Goal: Transaction & Acquisition: Obtain resource

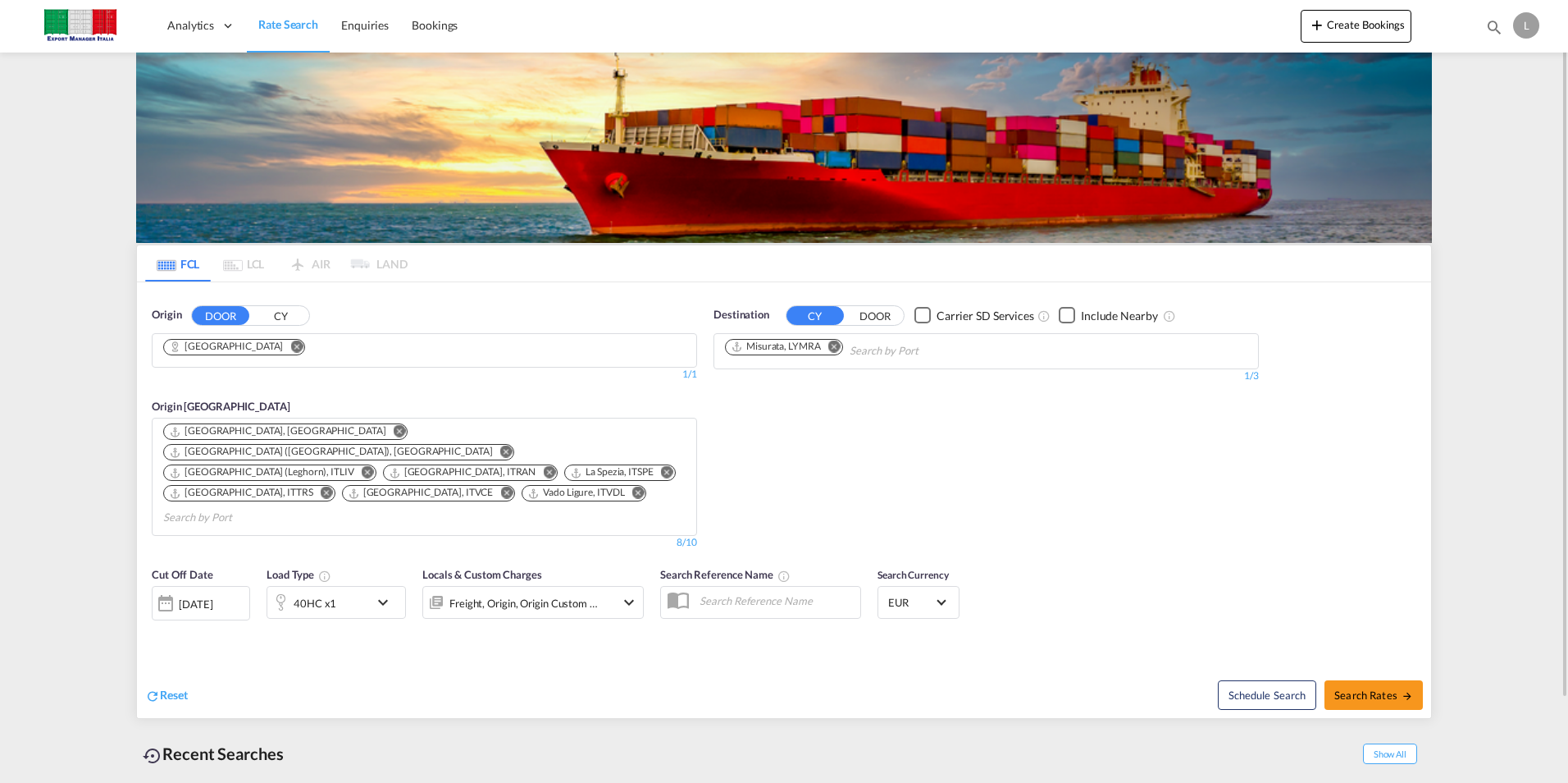
click at [367, 361] on md-chips "[GEOGRAPHIC_DATA]" at bounding box center [424, 350] width 544 height 33
click at [290, 343] on md-icon "Remove" at bounding box center [296, 346] width 13 height 13
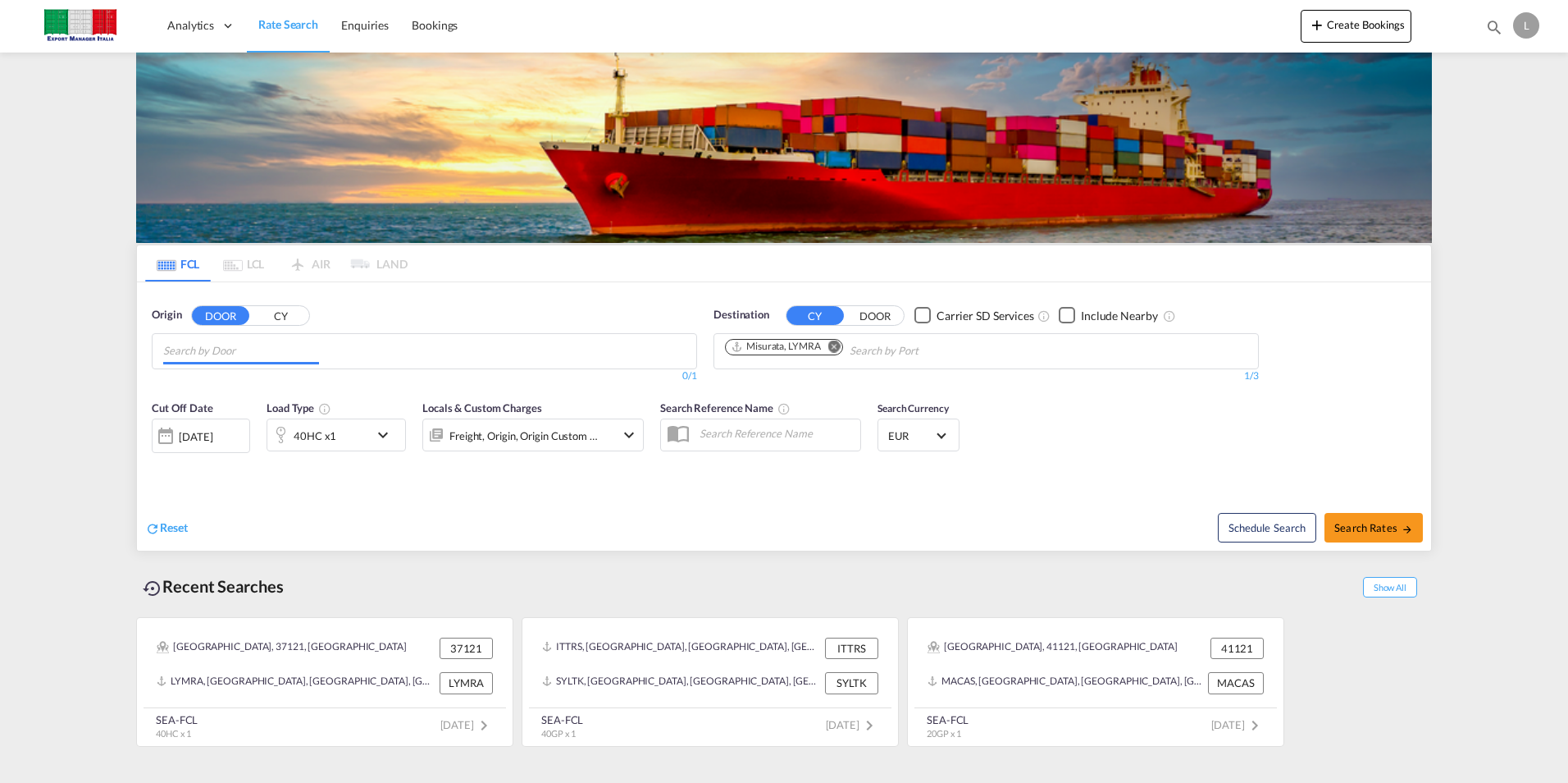
click at [216, 348] on input "Chips input." at bounding box center [241, 351] width 155 height 26
click at [246, 351] on input "monza brianza" at bounding box center [241, 351] width 155 height 26
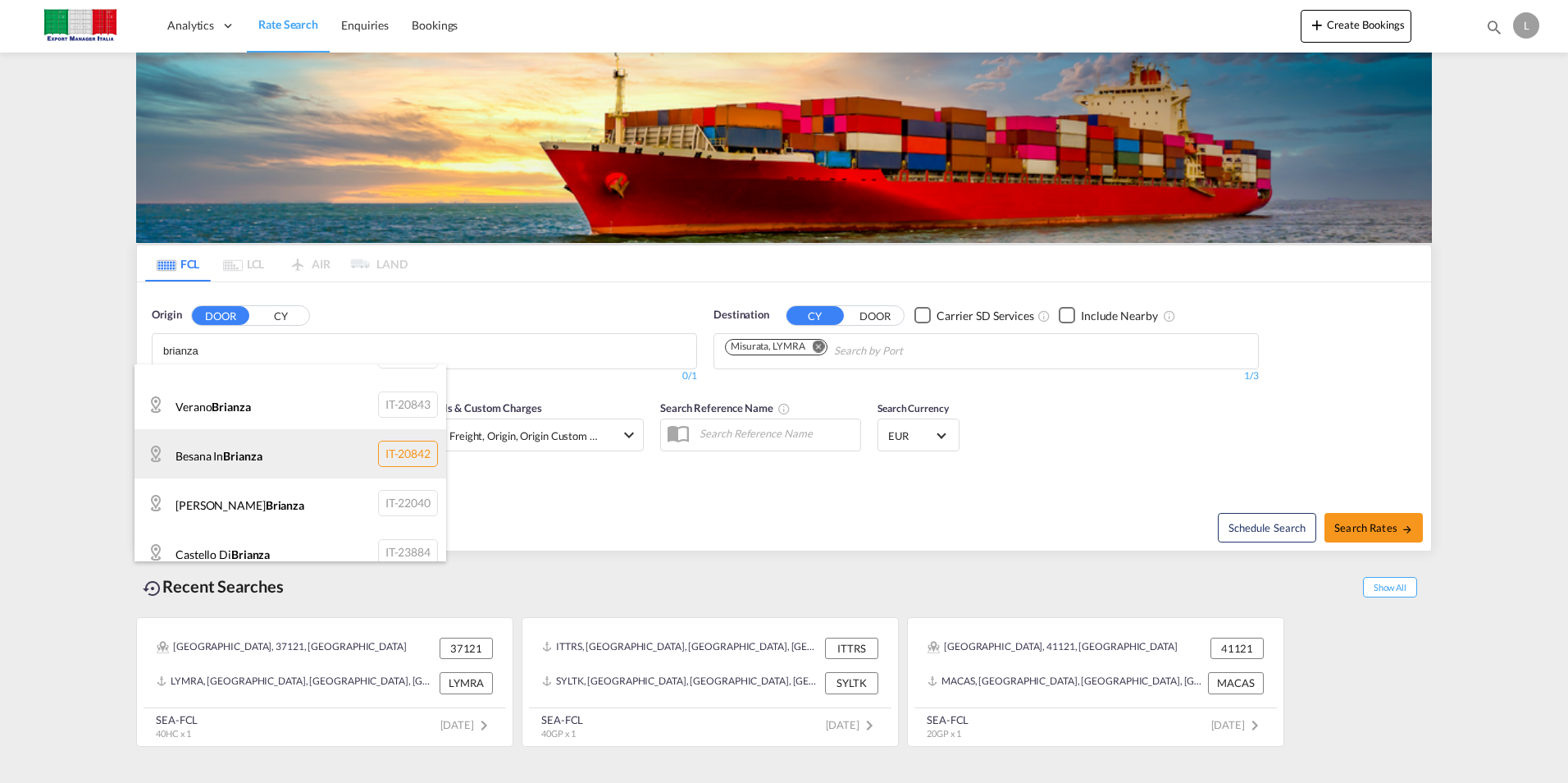
scroll to position [473, 0]
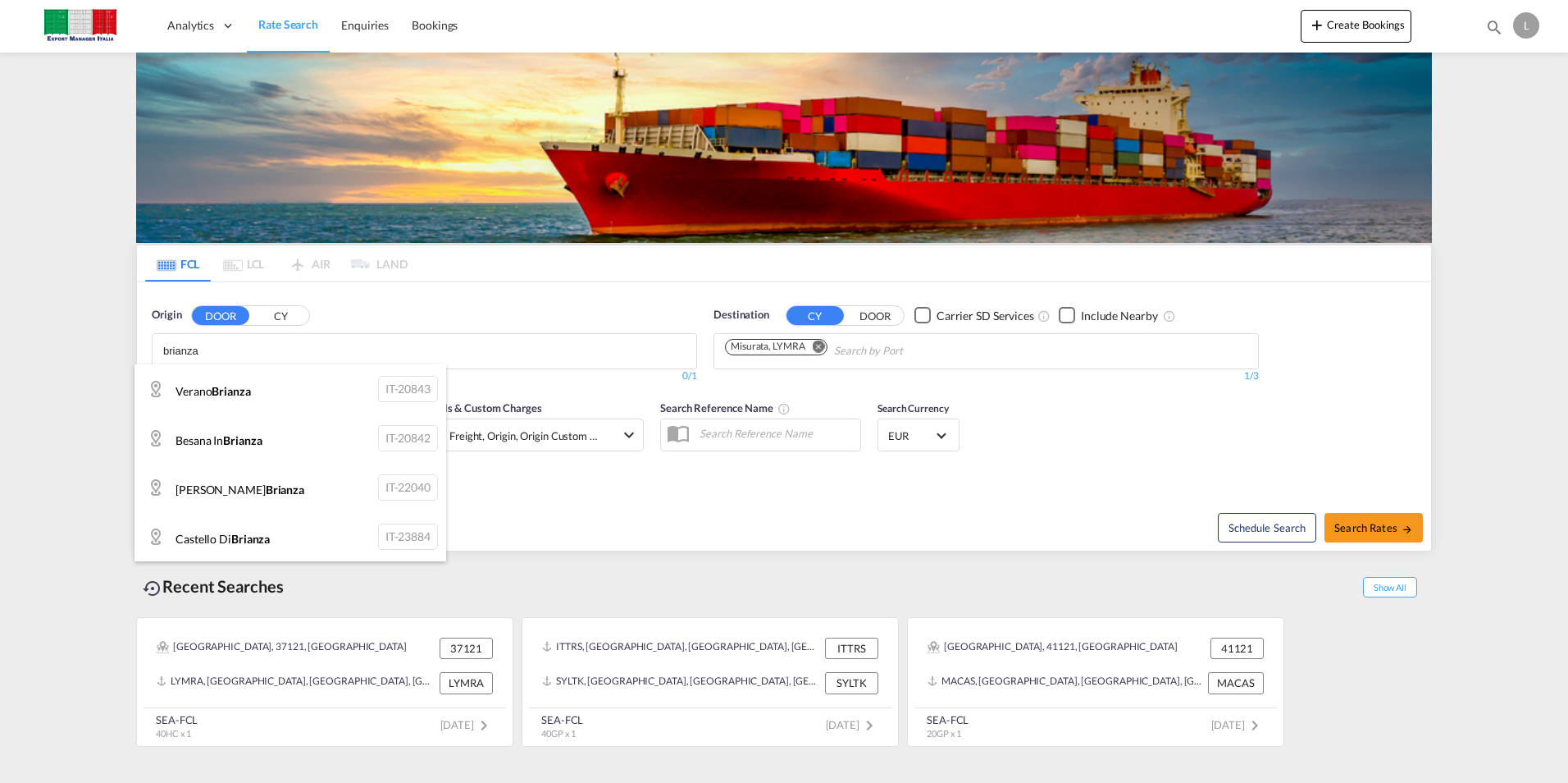
click at [249, 352] on body "Analytics Dashboard Rate Search Enquiries Bookings Analytics" at bounding box center [784, 391] width 1568 height 783
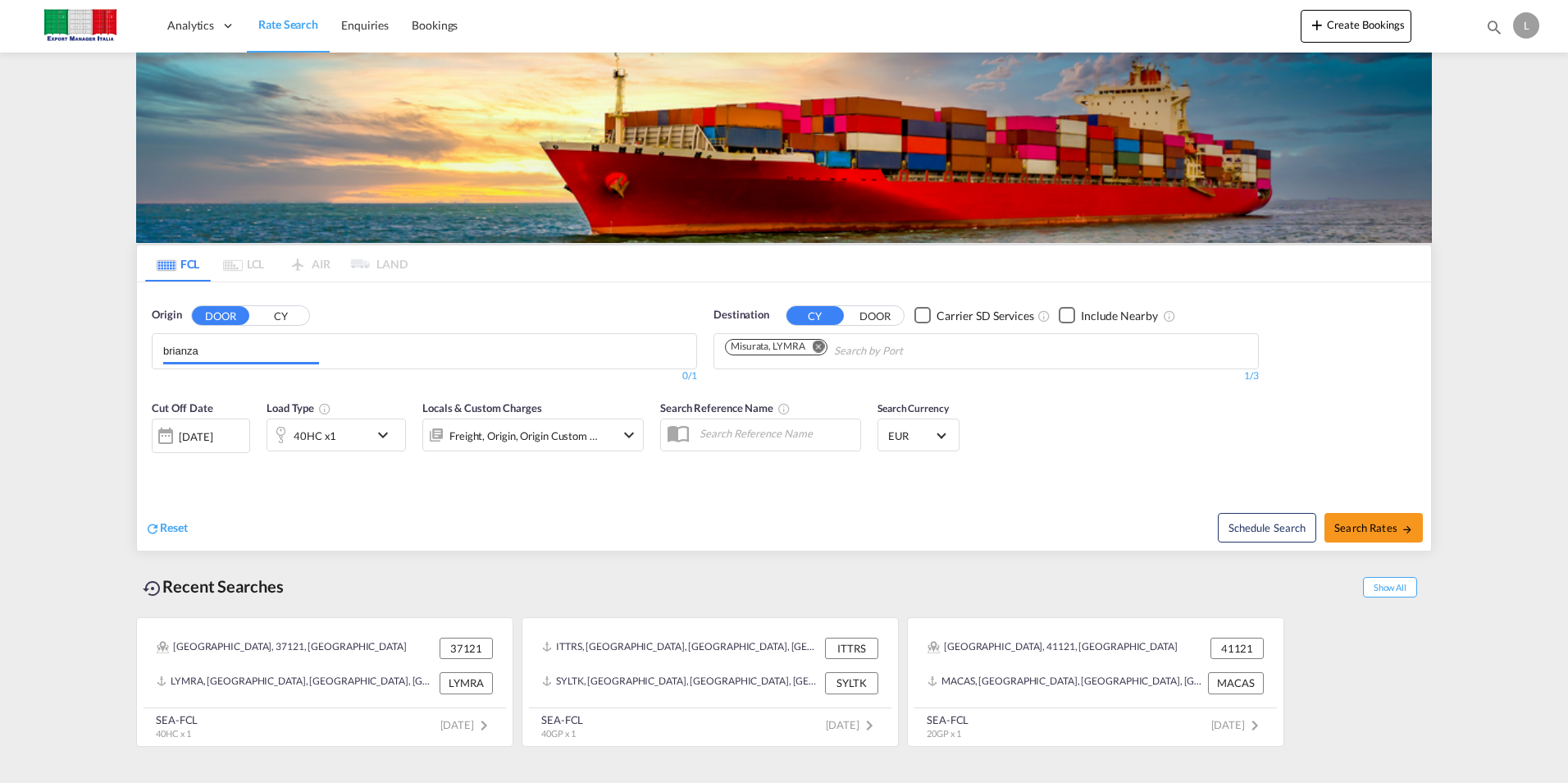
click at [249, 352] on input "brianza" at bounding box center [241, 351] width 155 height 26
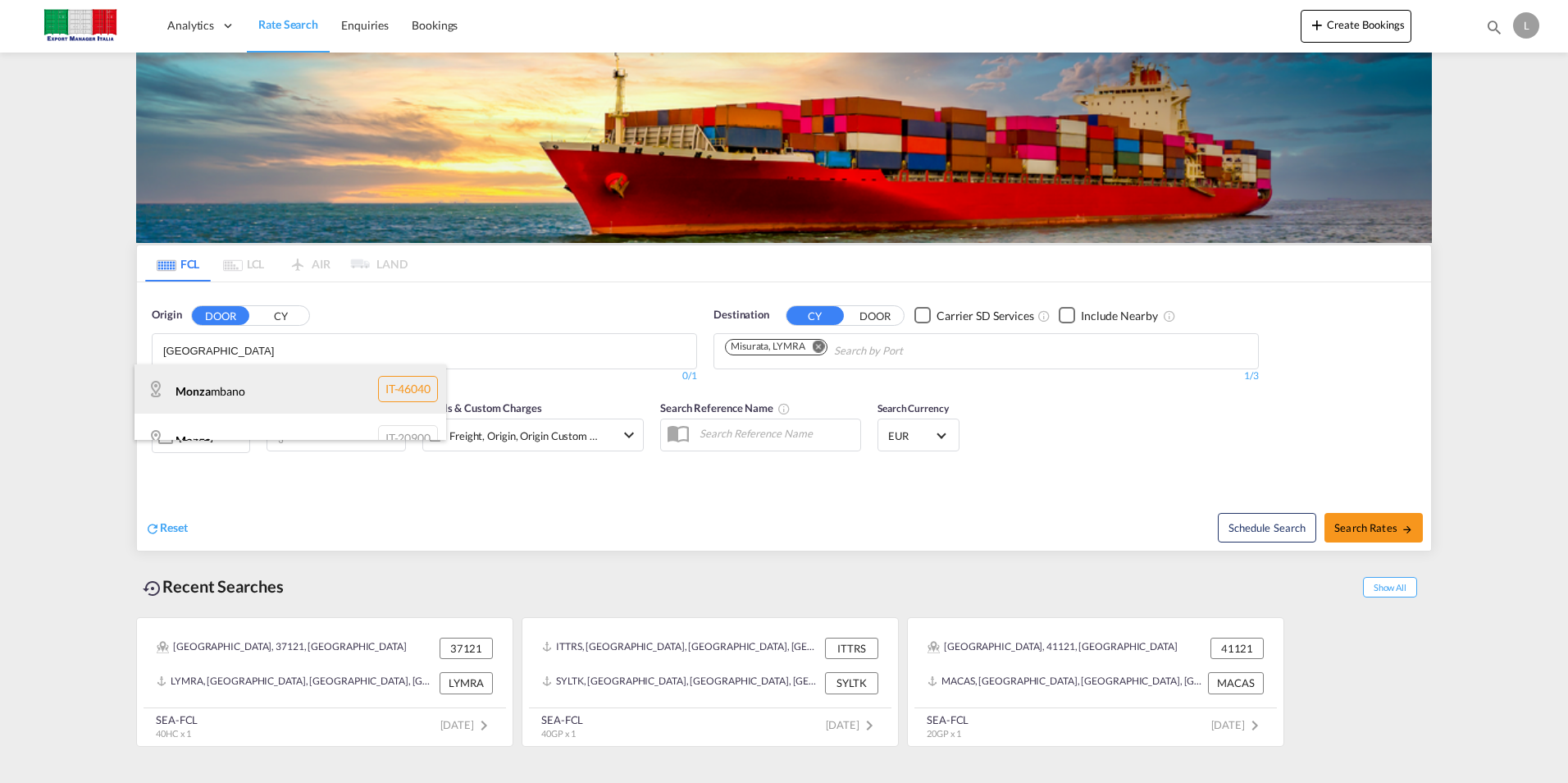
scroll to position [23, 0]
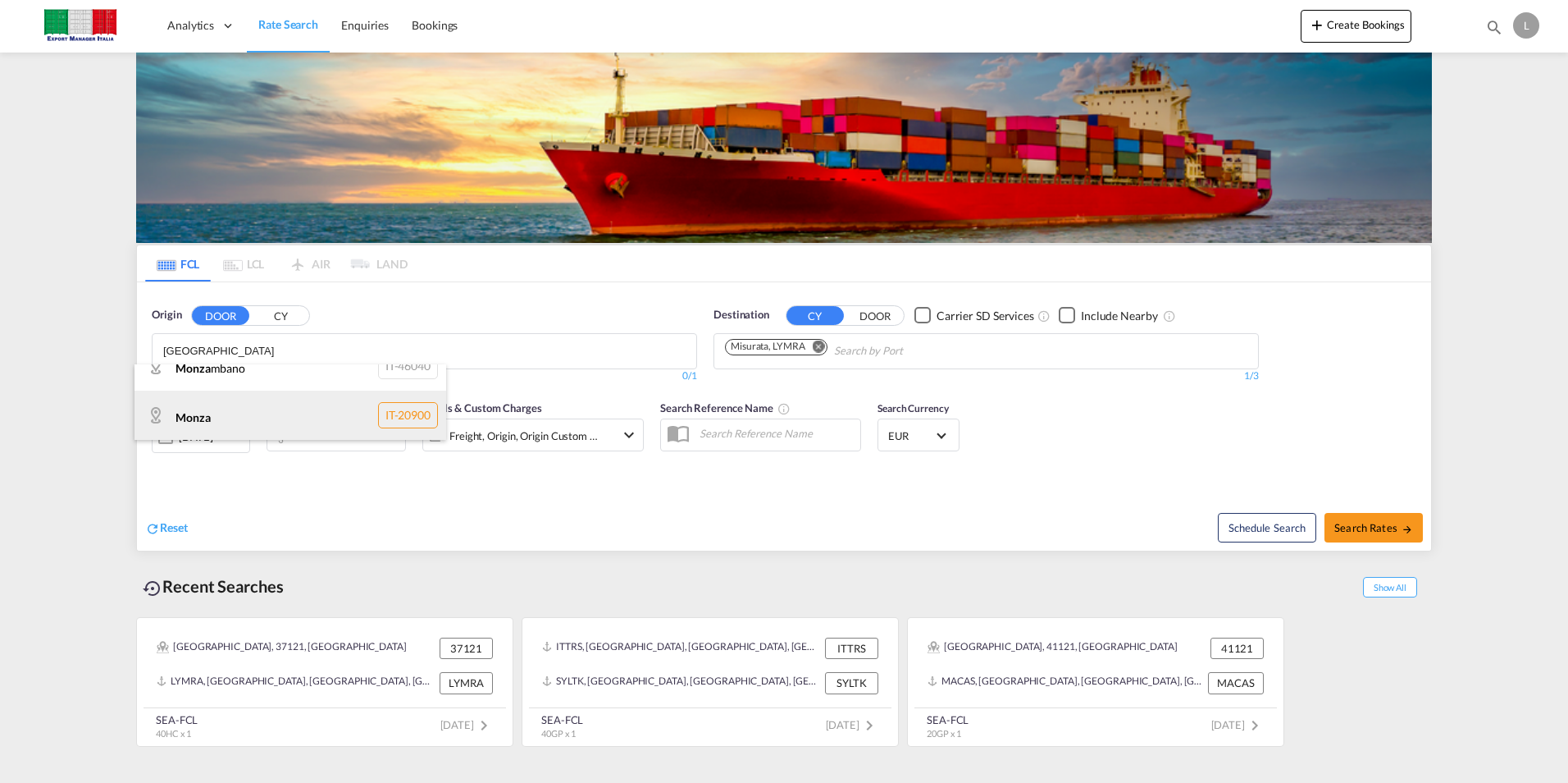
type input "[GEOGRAPHIC_DATA]"
click at [241, 412] on div "Monza IT-20900" at bounding box center [290, 415] width 312 height 49
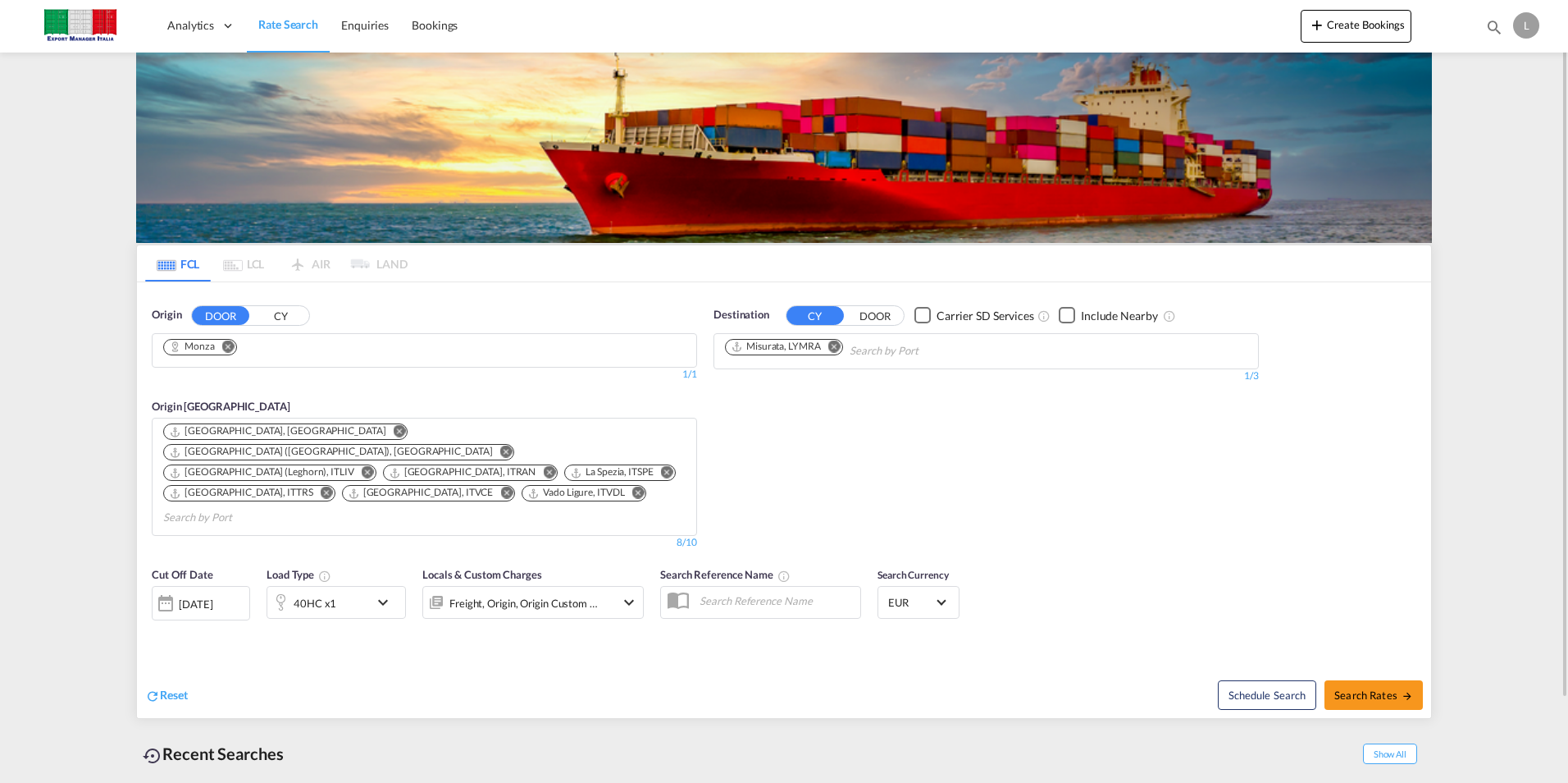
click at [841, 346] on md-icon "Remove" at bounding box center [834, 346] width 13 height 13
click at [823, 353] on input "Chips input." at bounding box center [802, 351] width 155 height 26
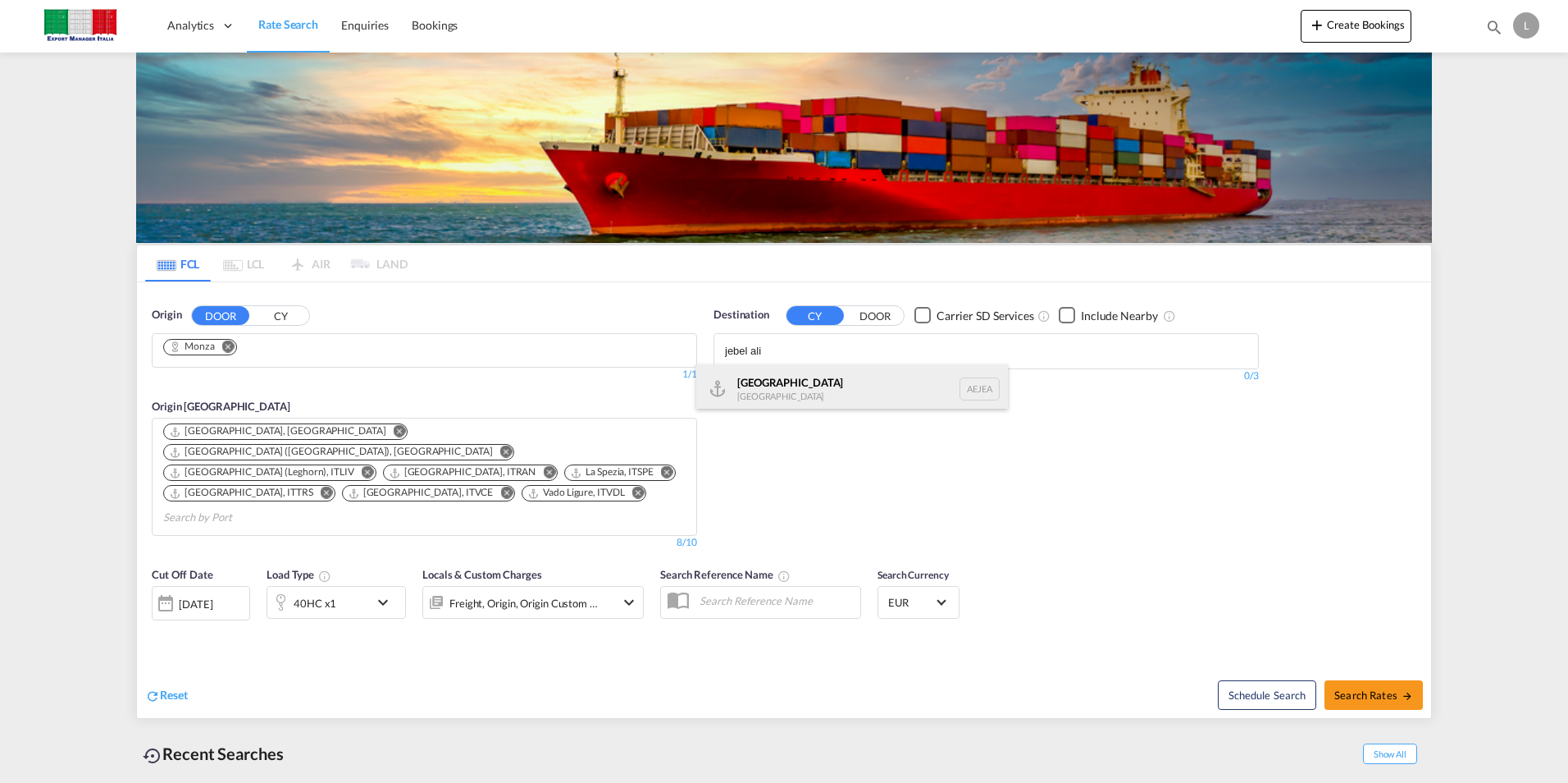
type input "jebel ali"
click at [780, 388] on div "[GEOGRAPHIC_DATA] [GEOGRAPHIC_DATA]" at bounding box center [852, 388] width 312 height 49
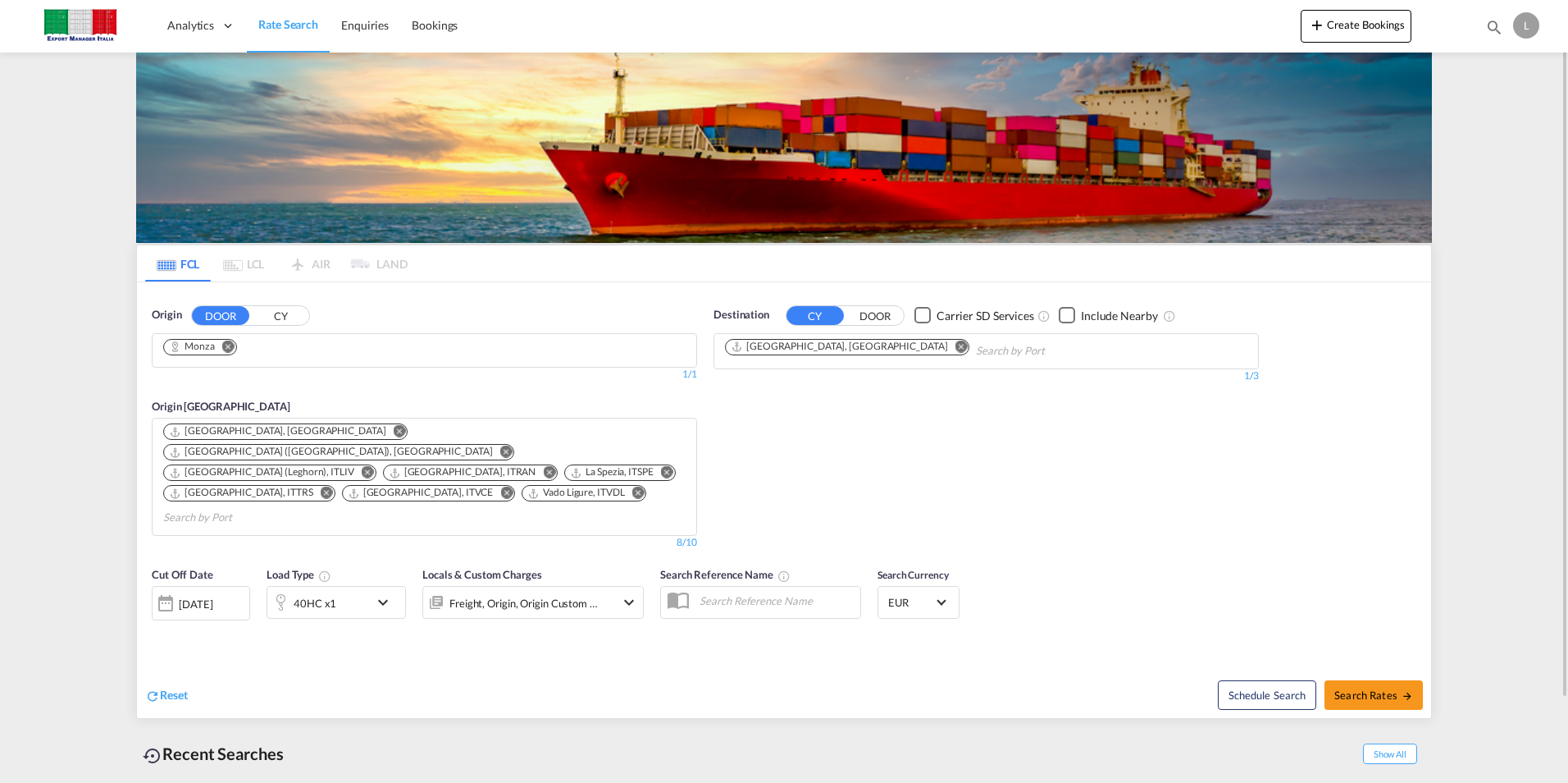
click at [212, 597] on div "[DATE]" at bounding box center [195, 604] width 34 height 15
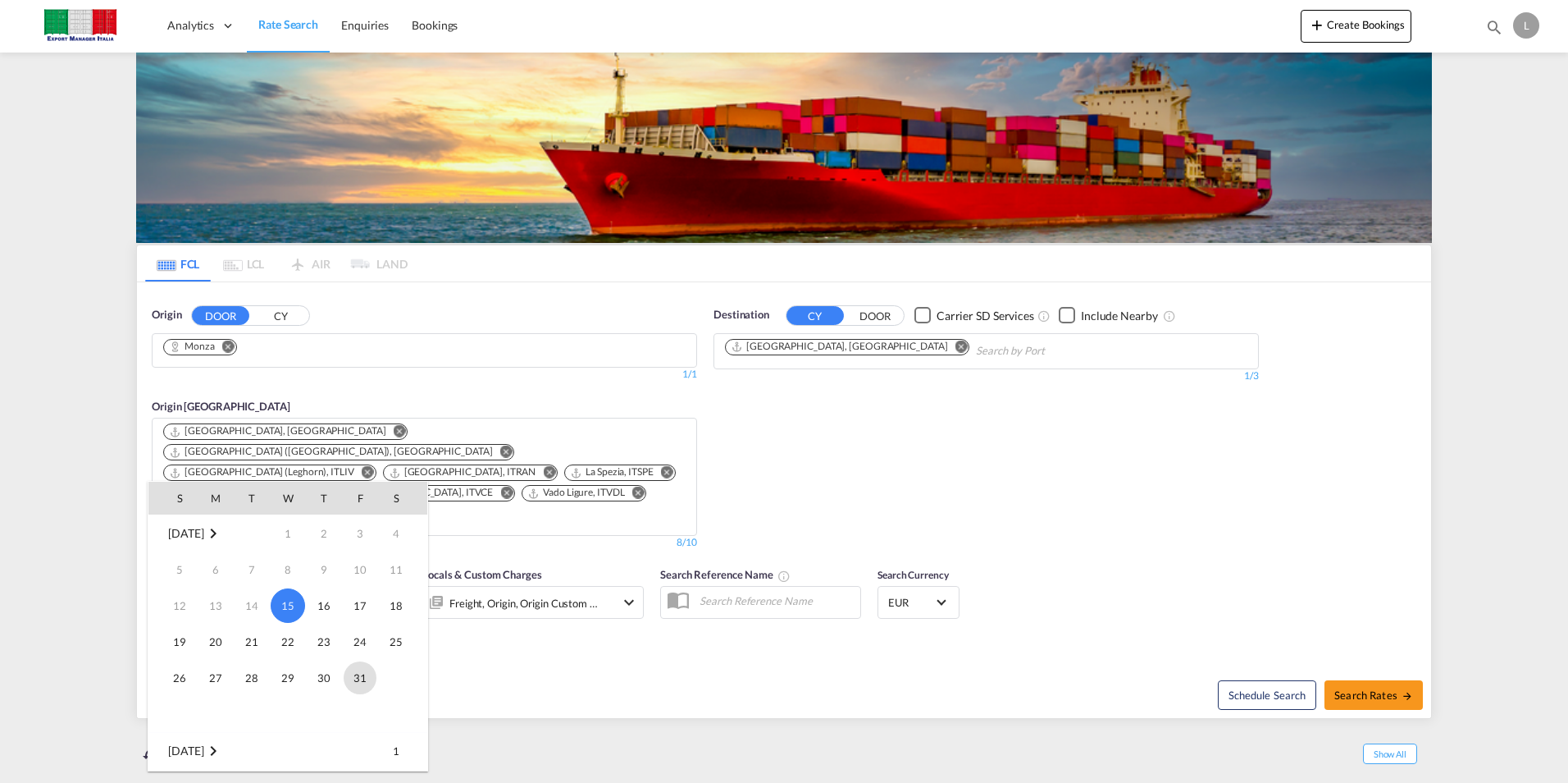
click at [360, 682] on span "31" at bounding box center [360, 678] width 33 height 33
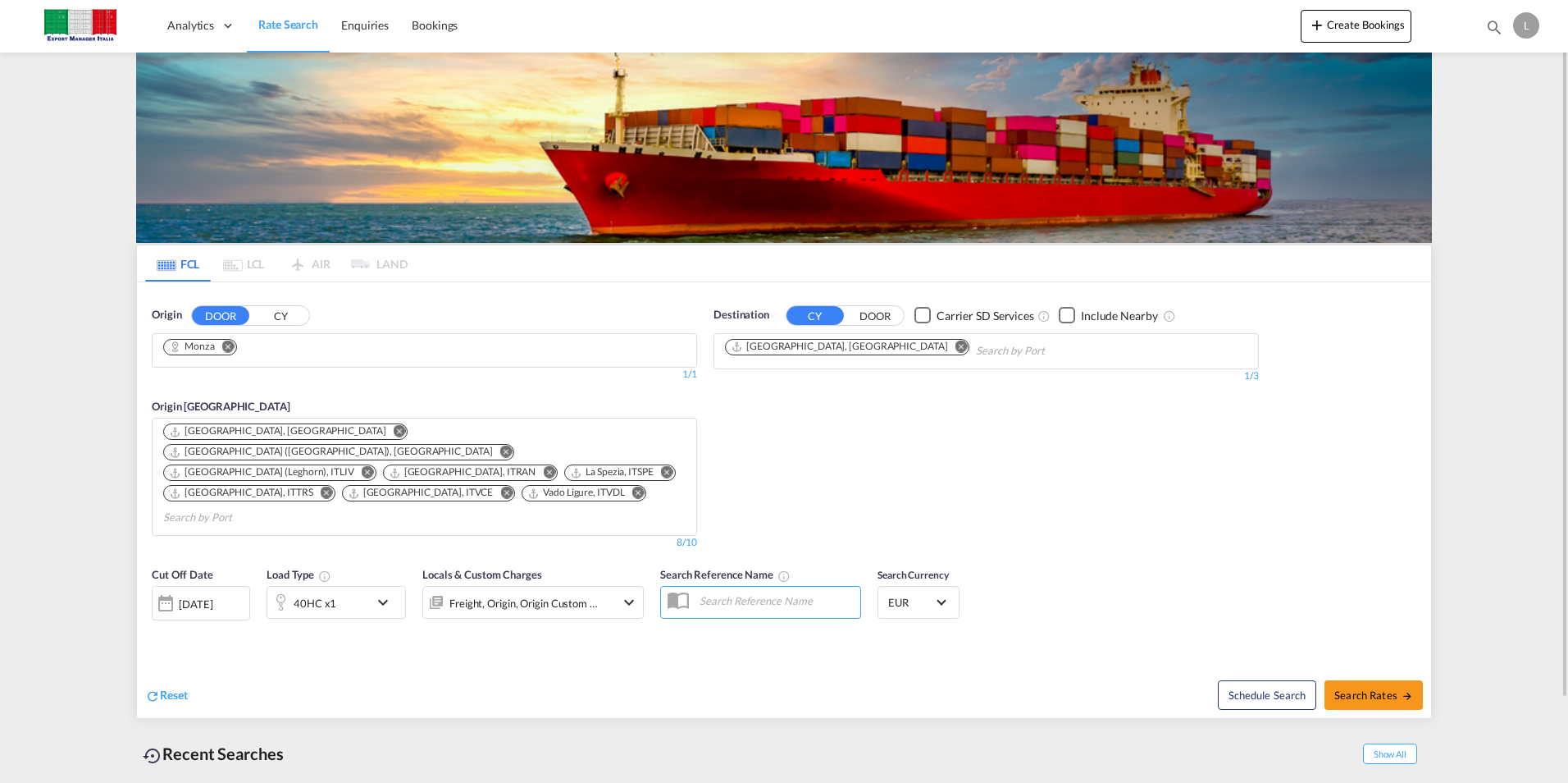
click at [457, 647] on div "Reset Schedule Search Search Rates" at bounding box center [784, 682] width 1293 height 71
click at [206, 586] on div "[DATE]" at bounding box center [201, 603] width 98 height 35
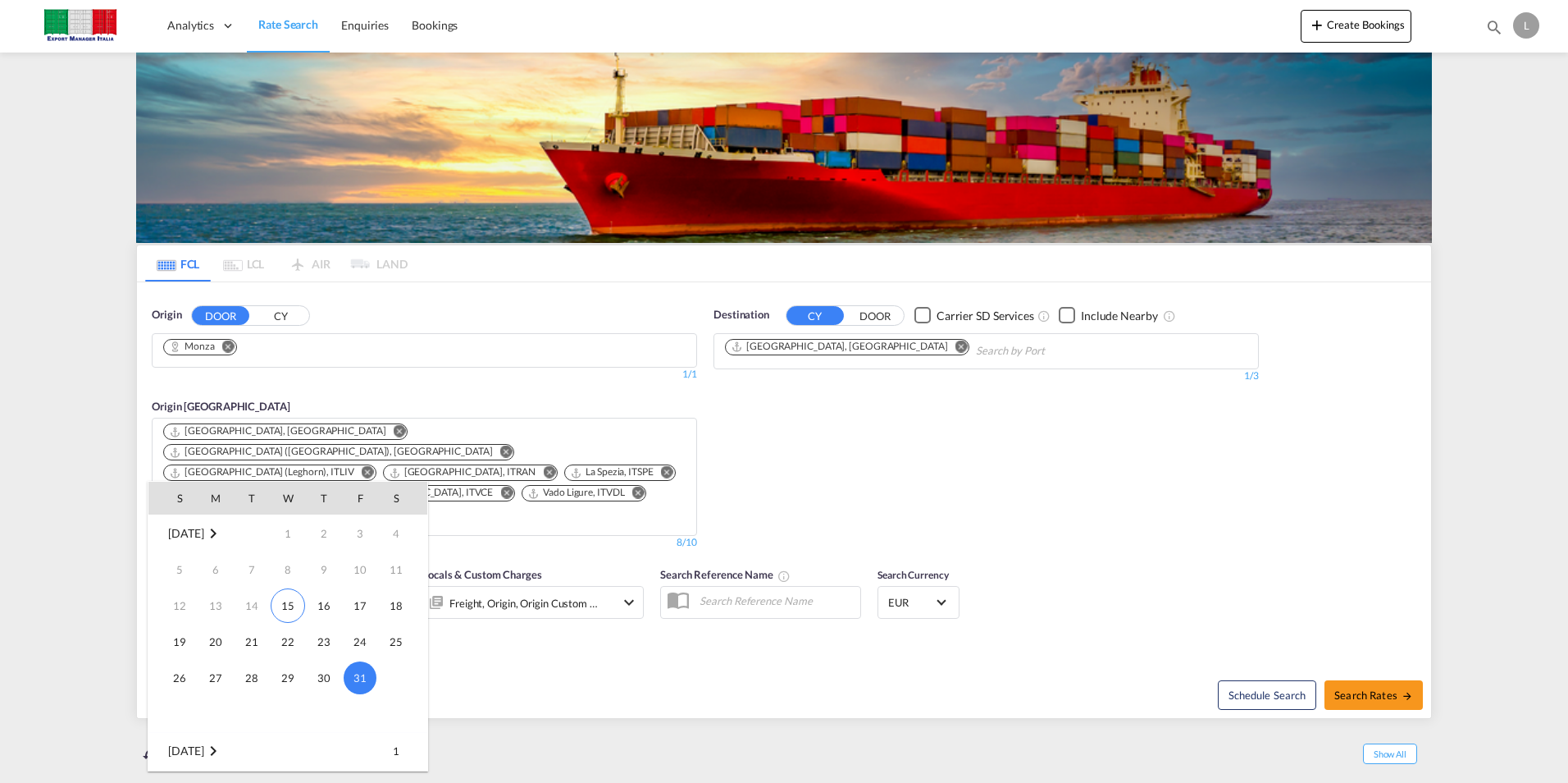
click at [631, 662] on div at bounding box center [784, 391] width 1568 height 783
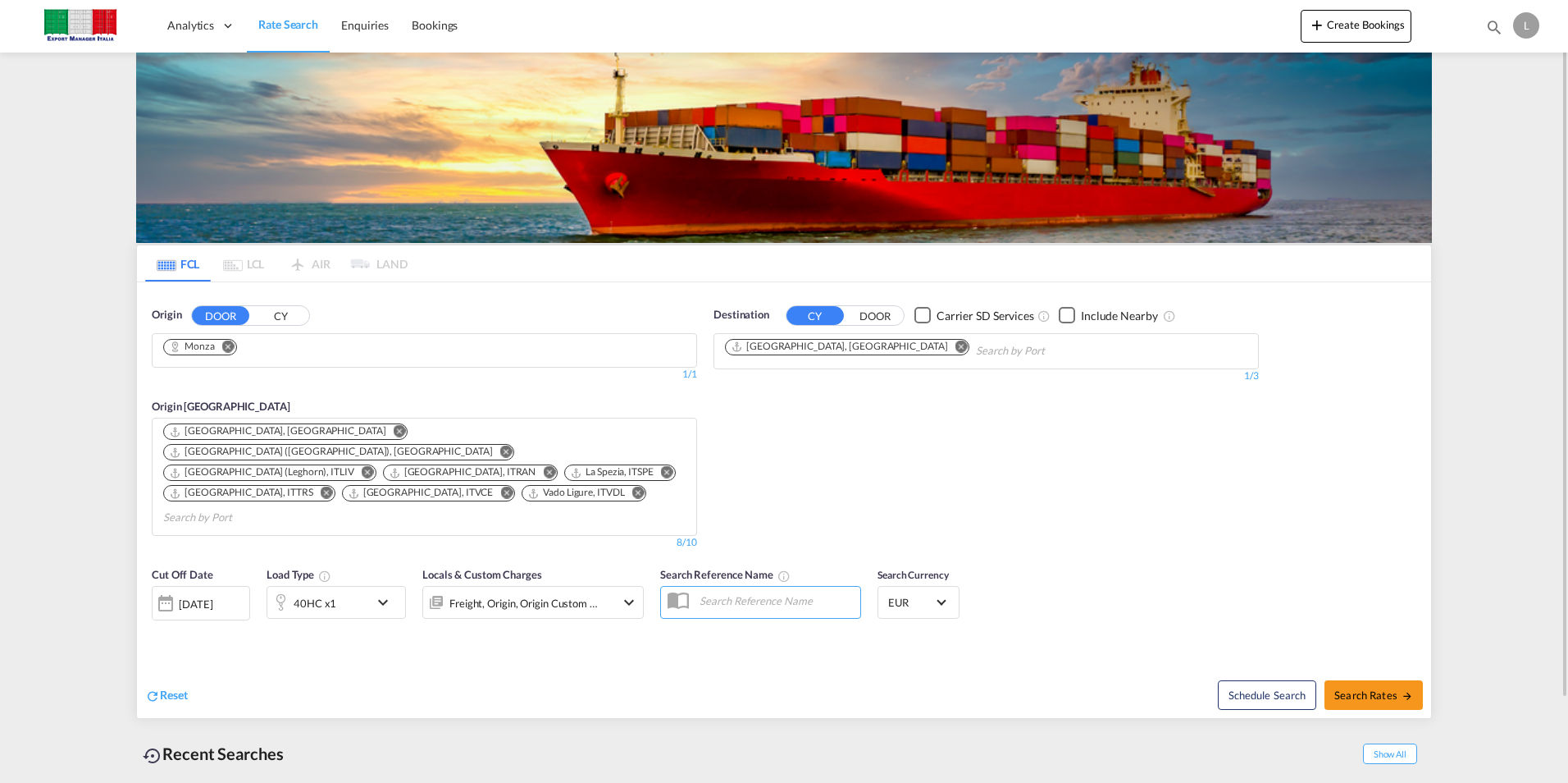
click at [187, 597] on div "[DATE]" at bounding box center [195, 604] width 34 height 15
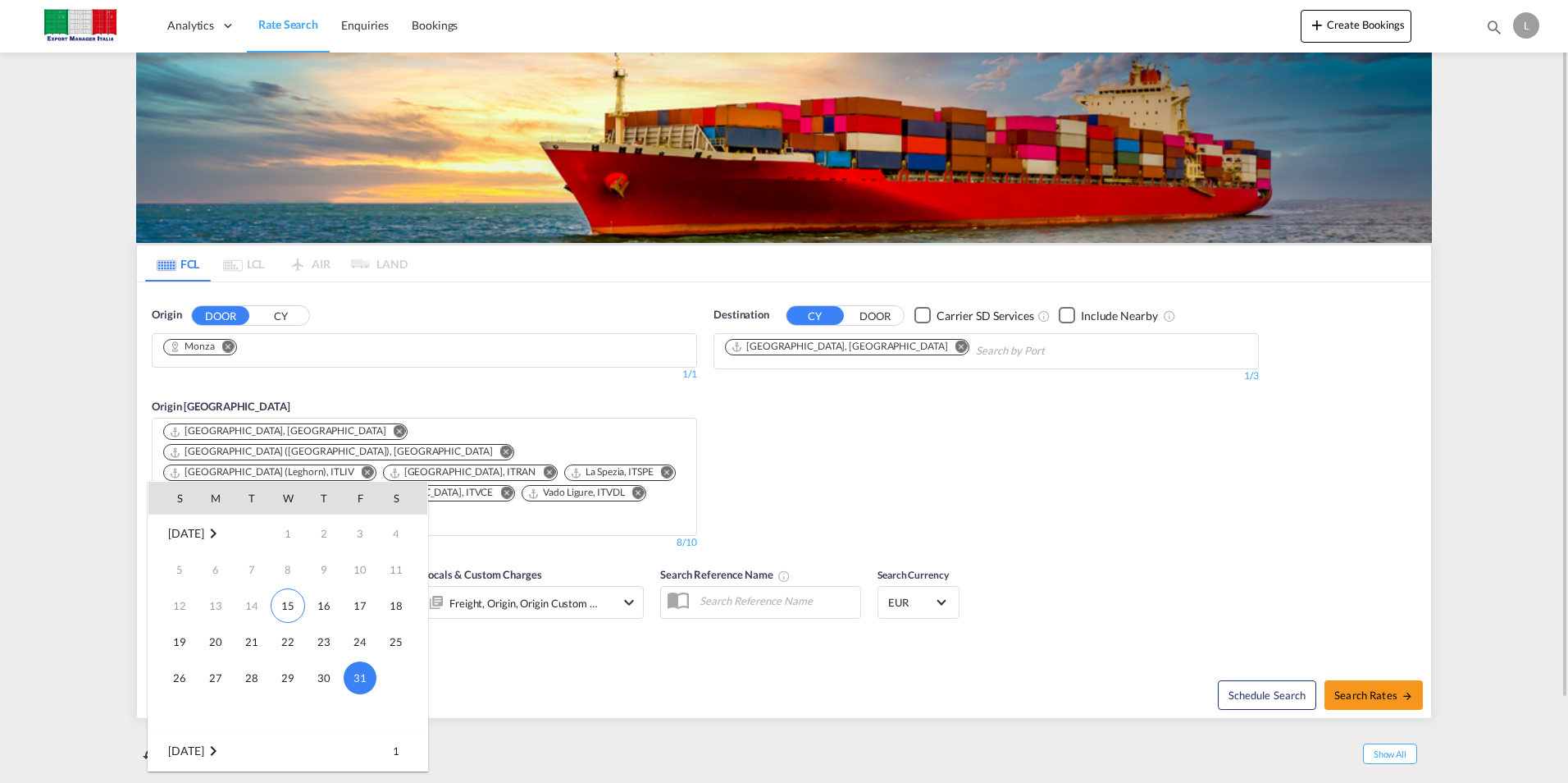
drag, startPoint x: 287, startPoint y: 607, endPoint x: 308, endPoint y: 600, distance: 22.1
click at [289, 607] on span "15" at bounding box center [288, 606] width 35 height 35
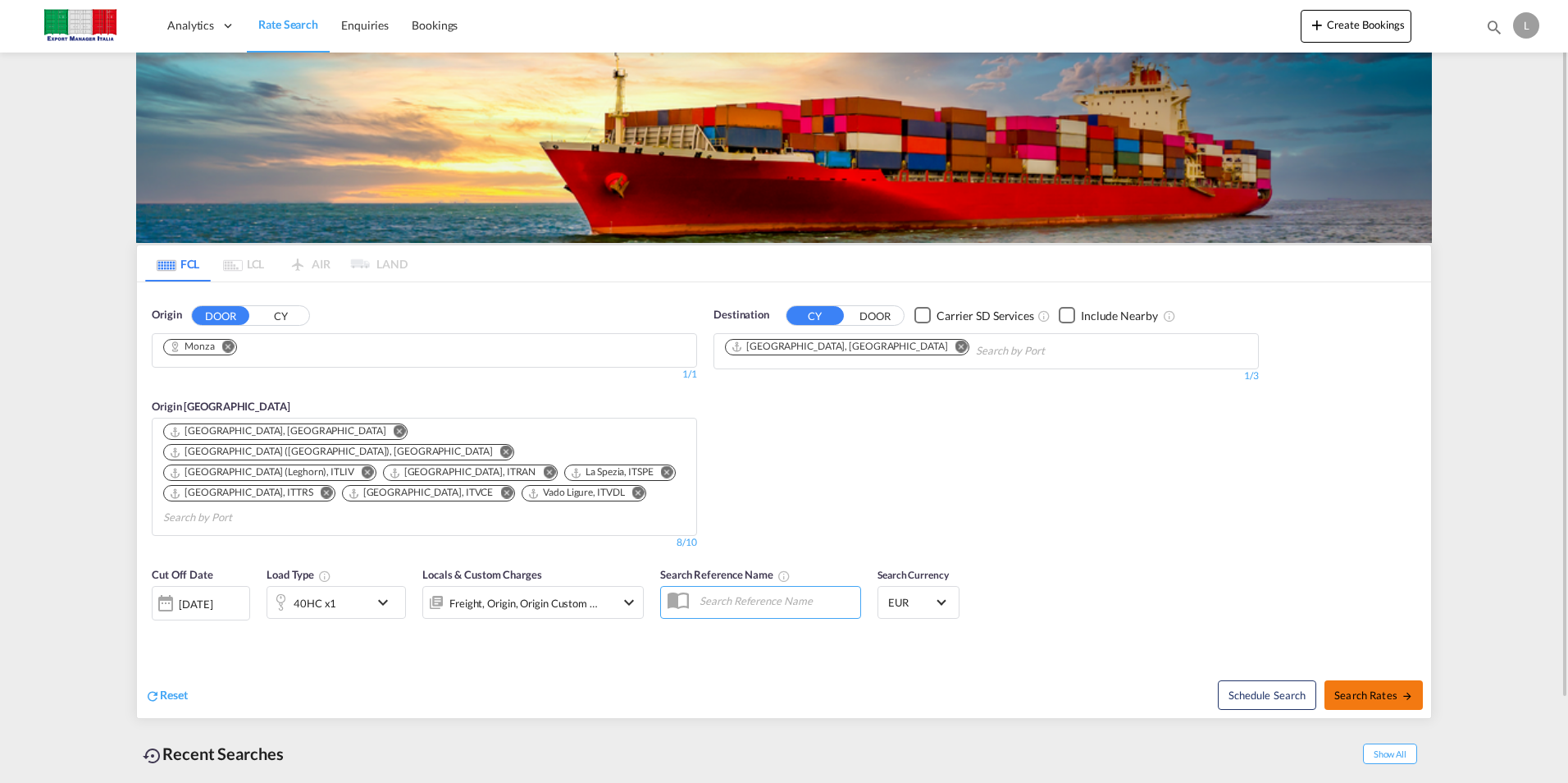
click at [1369, 688] on span "Search Rates" at bounding box center [1373, 695] width 79 height 13
type input "Monza to [GEOGRAPHIC_DATA] / [DATE]"
